Goal: Navigation & Orientation: Find specific page/section

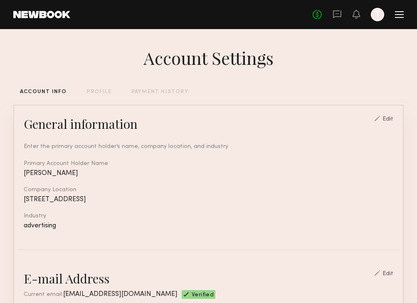
click at [400, 12] on div at bounding box center [399, 14] width 9 height 7
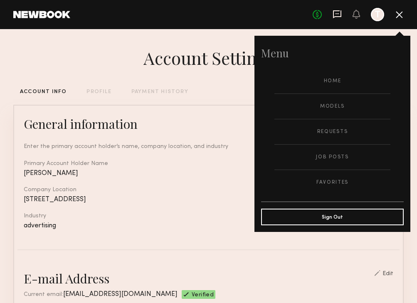
click at [338, 16] on icon at bounding box center [337, 14] width 8 height 8
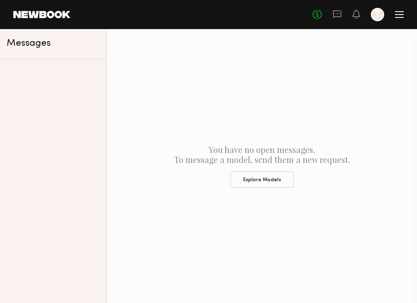
click at [396, 17] on div at bounding box center [399, 17] width 9 height 1
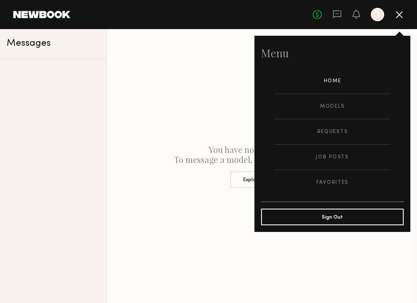
click at [337, 79] on link "Home" at bounding box center [333, 81] width 116 height 25
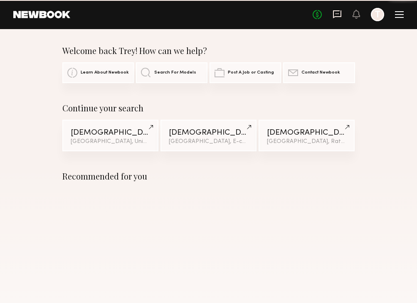
click at [337, 11] on icon at bounding box center [337, 14] width 9 height 9
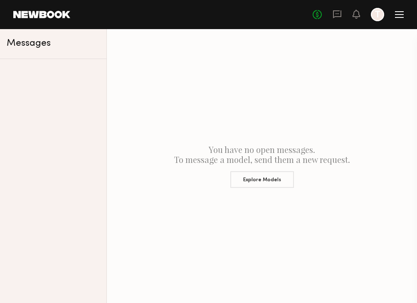
click at [404, 10] on header "Home Models Requests Job Posts Favorites Sign Out No fees up to $5,000 T" at bounding box center [208, 14] width 417 height 29
click at [401, 12] on div at bounding box center [399, 14] width 9 height 7
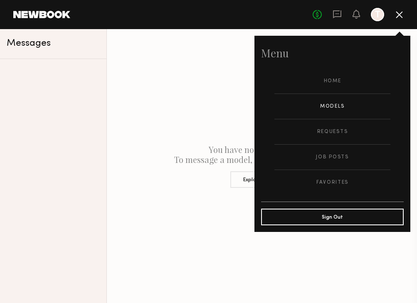
click at [339, 108] on link "Models" at bounding box center [333, 106] width 116 height 25
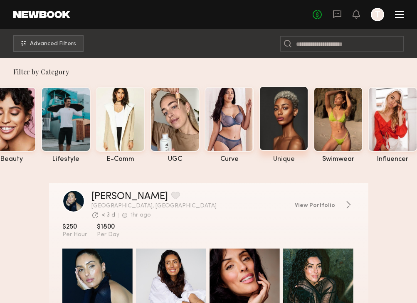
scroll to position [0, 40]
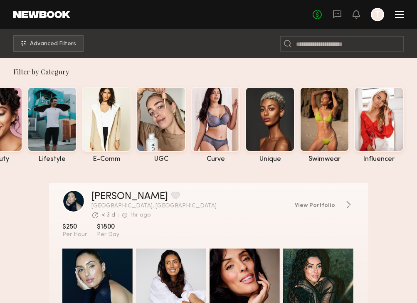
click at [400, 17] on div at bounding box center [399, 17] width 9 height 1
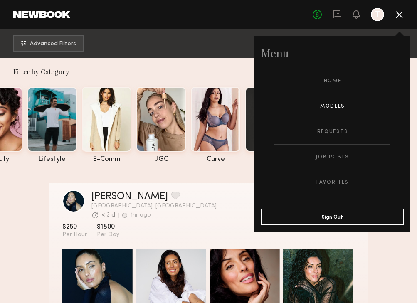
click at [114, 24] on header "Home Models Requests Job Posts Favorites Sign Out No fees up to $5,000 T" at bounding box center [208, 14] width 417 height 29
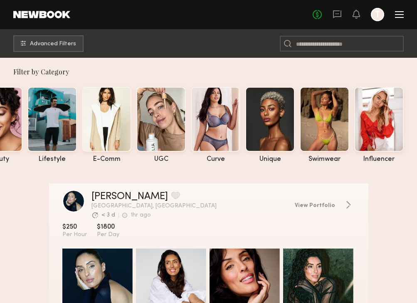
click at [7, 3] on header "Home Models Requests Job Posts Favorites Sign Out No fees up to $5,000 T" at bounding box center [208, 14] width 417 height 29
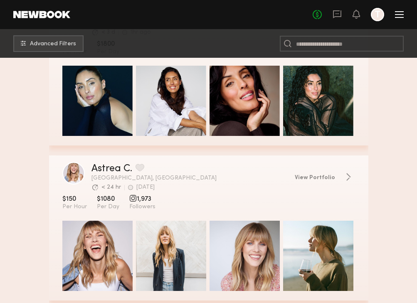
scroll to position [0, 0]
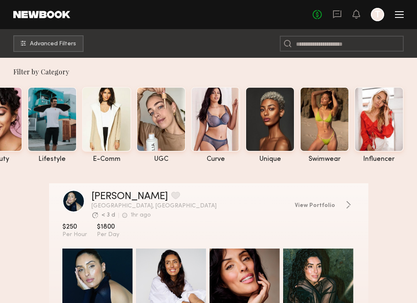
click at [398, 11] on div at bounding box center [399, 11] width 9 height 1
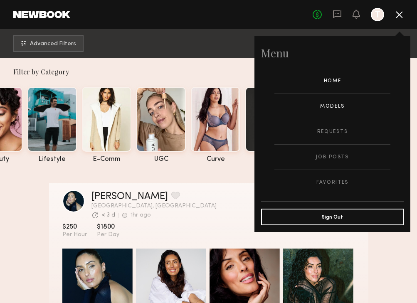
click at [331, 77] on link "Home" at bounding box center [333, 81] width 116 height 25
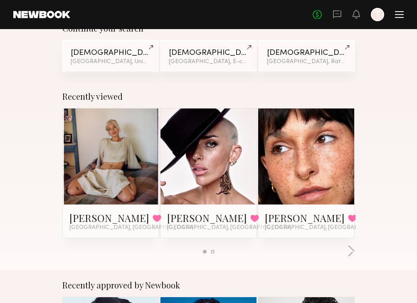
scroll to position [96, 0]
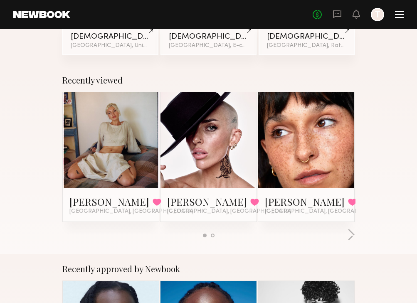
click at [105, 170] on link at bounding box center [110, 140] width 43 height 96
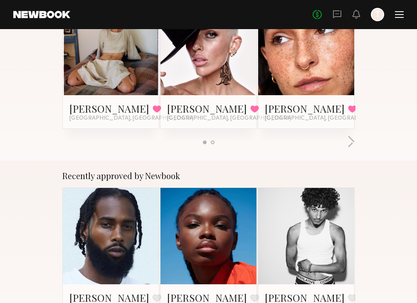
scroll to position [205, 0]
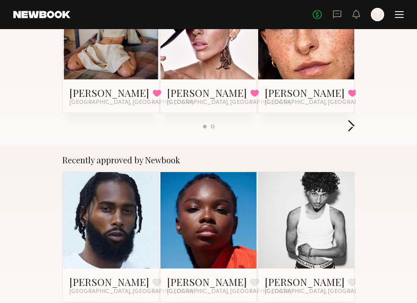
click at [350, 127] on button "button" at bounding box center [351, 127] width 8 height 14
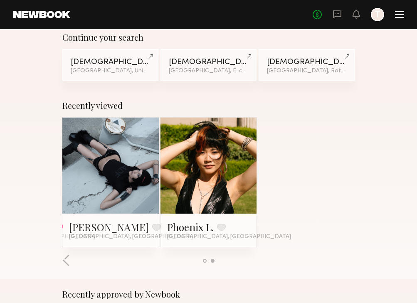
scroll to position [70, 0]
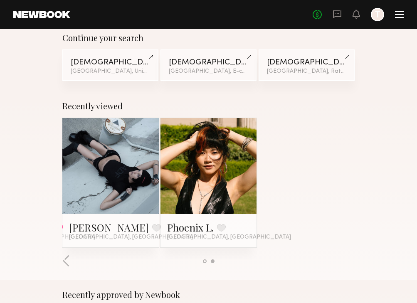
click at [215, 171] on link at bounding box center [208, 166] width 43 height 96
click at [98, 165] on link at bounding box center [110, 166] width 43 height 96
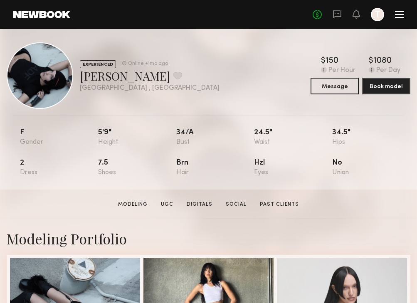
click at [27, 19] on header "Home Models Requests Job Posts Favorites Sign Out No fees up to $5,000 T" at bounding box center [208, 14] width 417 height 29
click at [40, 15] on link at bounding box center [41, 14] width 57 height 7
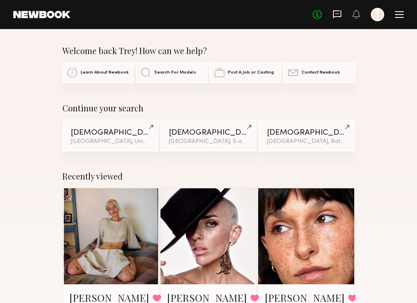
click at [339, 10] on icon at bounding box center [337, 14] width 9 height 9
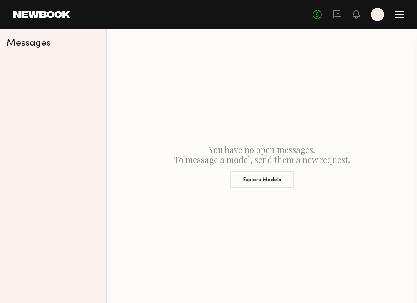
click at [405, 14] on header "Home Models Requests Job Posts Favorites Sign Out No fees up to $5,000 T" at bounding box center [208, 14] width 417 height 29
click at [397, 15] on div at bounding box center [399, 14] width 9 height 1
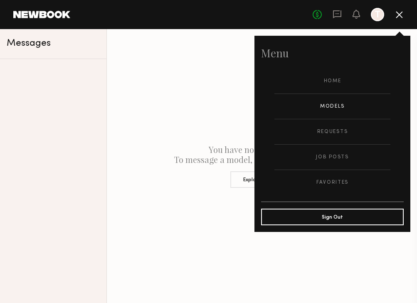
click at [324, 110] on link "Models" at bounding box center [333, 106] width 116 height 25
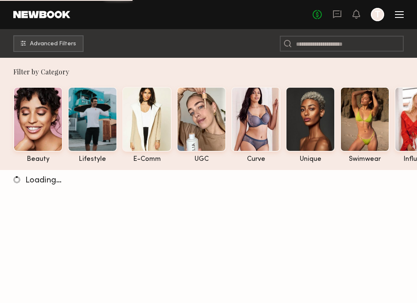
click at [401, 17] on div at bounding box center [399, 17] width 9 height 1
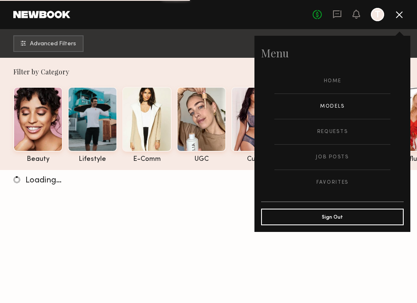
click at [84, 5] on header "Home Models Requests Job Posts Favorites Sign Out No fees up to $5,000 T" at bounding box center [208, 14] width 417 height 29
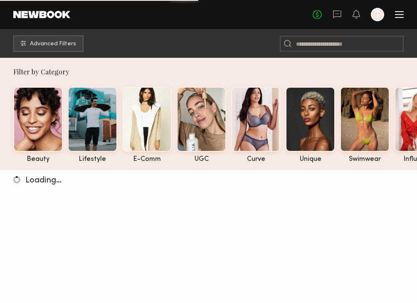
click at [50, 18] on header "Home Models Requests Job Posts Favorites Sign Out No fees up to $5,000 T" at bounding box center [208, 14] width 417 height 29
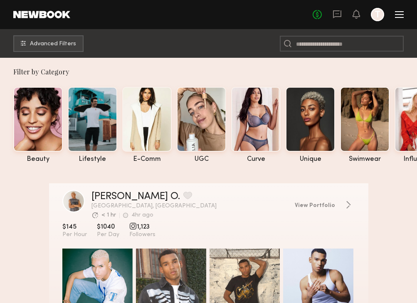
click at [45, 15] on link at bounding box center [41, 14] width 57 height 7
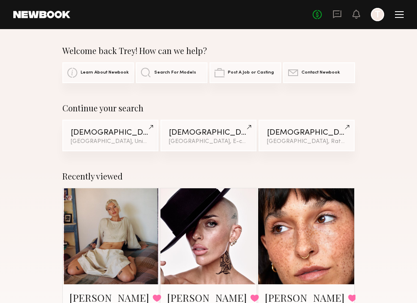
click at [395, 18] on div "No fees up to $5,000 T" at bounding box center [358, 14] width 91 height 13
click at [402, 17] on div at bounding box center [399, 17] width 9 height 1
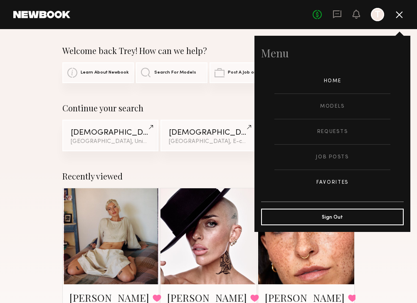
click at [339, 184] on link "Favorites" at bounding box center [333, 182] width 116 height 25
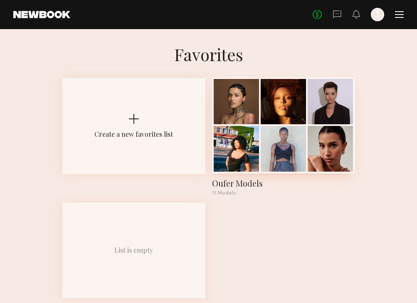
click at [295, 116] on div at bounding box center [283, 101] width 45 height 45
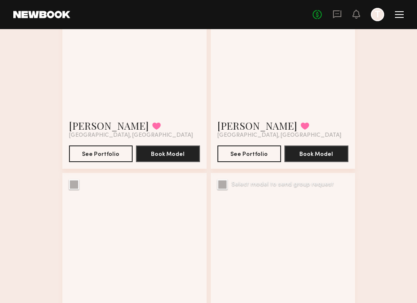
scroll to position [749, 0]
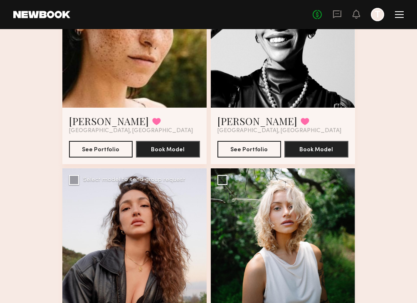
click at [133, 254] on div at bounding box center [134, 241] width 144 height 144
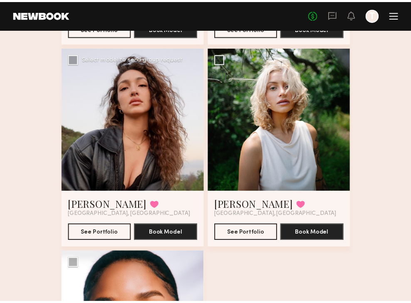
scroll to position [915, 0]
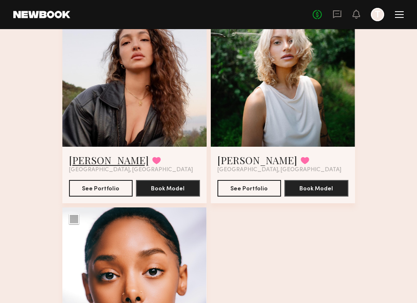
click at [89, 163] on link "[PERSON_NAME]" at bounding box center [109, 160] width 80 height 13
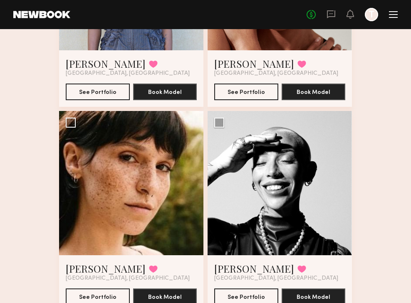
scroll to position [601, 0]
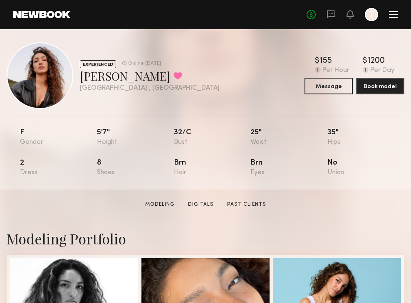
click at [68, 62] on div at bounding box center [40, 75] width 67 height 67
click at [224, 80] on div "EXPERIENCED Online 4d ago Yamili B. Favorited Los Angeles , CA Online 4d ago $ …" at bounding box center [206, 75] width 398 height 67
